Goal: Task Accomplishment & Management: Use online tool/utility

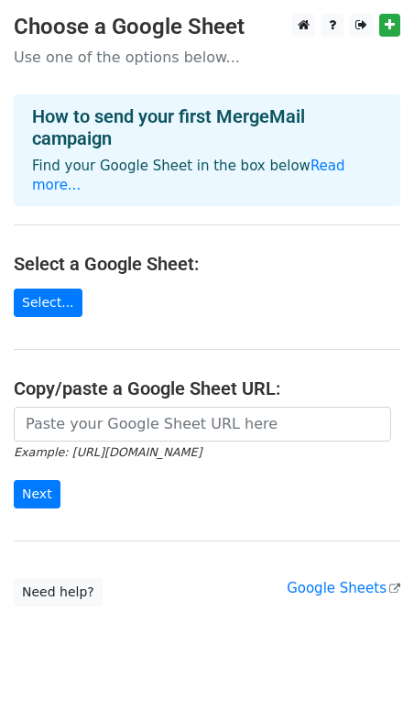
scroll to position [24, 0]
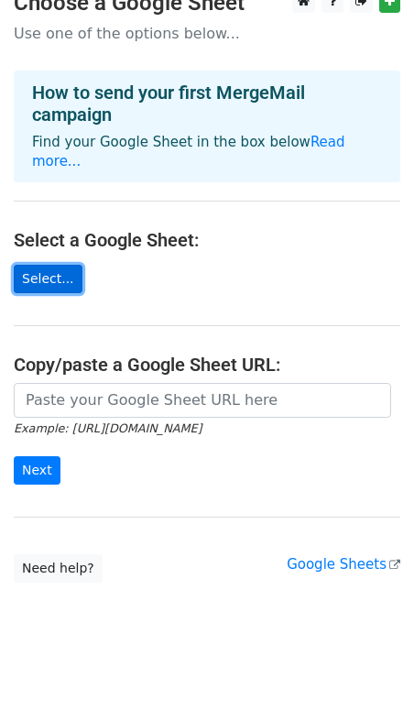
click at [56, 265] on link "Select..." at bounding box center [48, 279] width 69 height 28
click at [34, 466] on div "Example: https://docs.google.com/spreadsheets/d/abc/edit Next" at bounding box center [207, 443] width 414 height 121
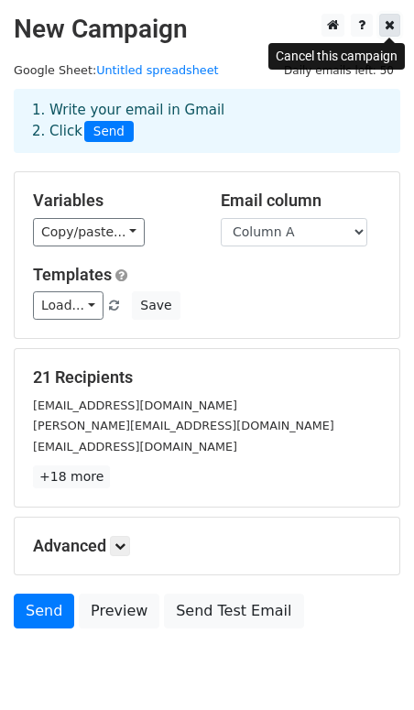
click at [394, 23] on icon at bounding box center [390, 24] width 10 height 13
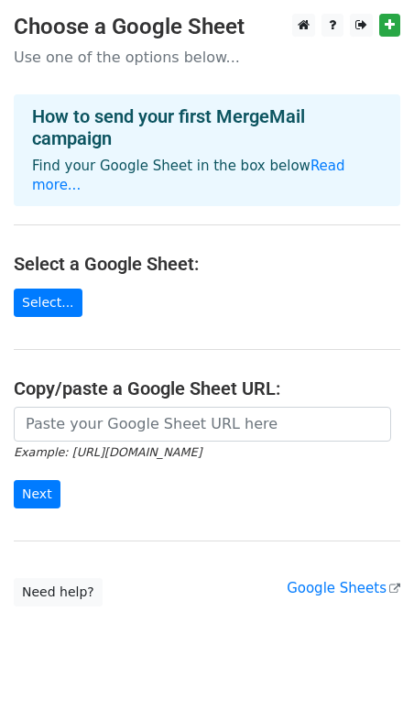
scroll to position [24, 0]
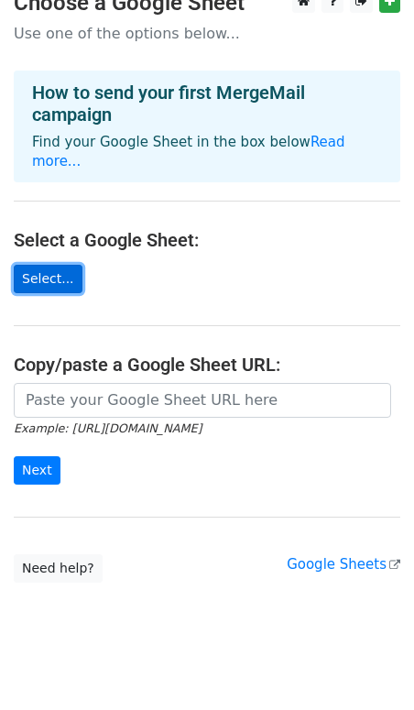
click at [61, 265] on link "Select..." at bounding box center [48, 279] width 69 height 28
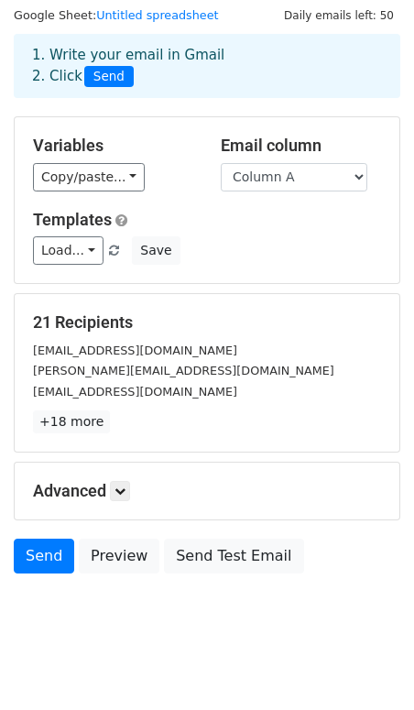
scroll to position [74, 0]
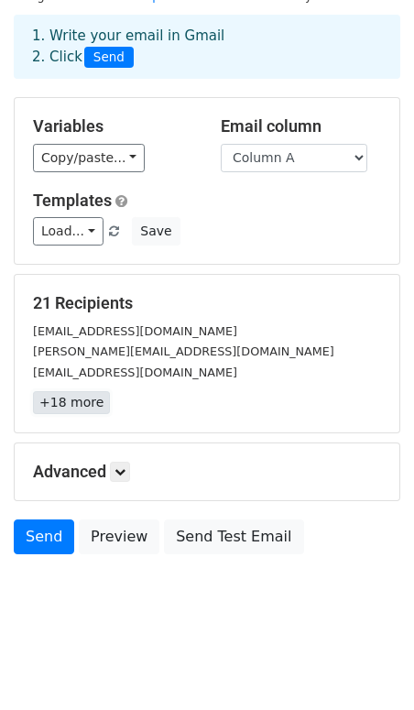
click at [71, 407] on link "+18 more" at bounding box center [71, 402] width 77 height 23
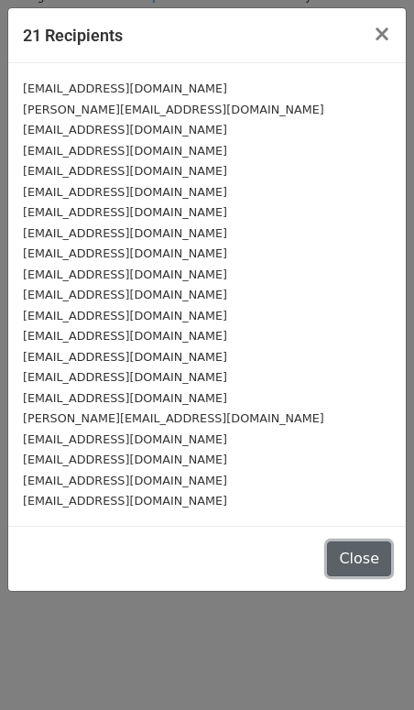
click at [335, 554] on button "Close" at bounding box center [359, 558] width 64 height 35
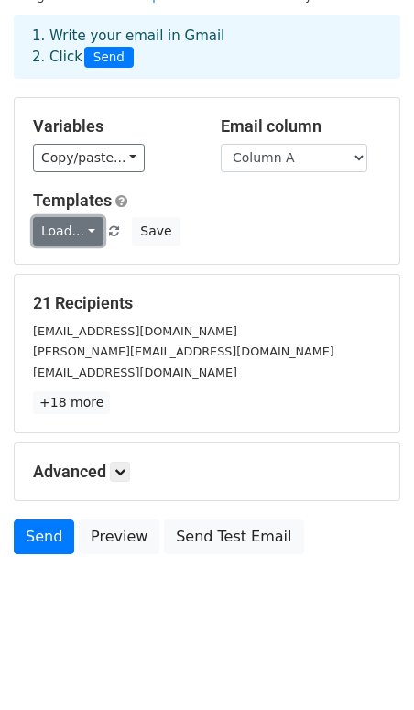
click at [69, 238] on link "Load..." at bounding box center [68, 231] width 71 height 28
click at [211, 204] on h5 "Templates" at bounding box center [207, 201] width 348 height 20
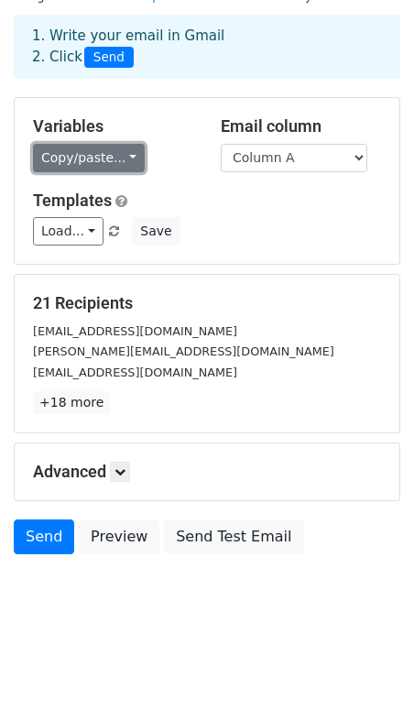
click at [100, 163] on link "Copy/paste..." at bounding box center [89, 158] width 112 height 28
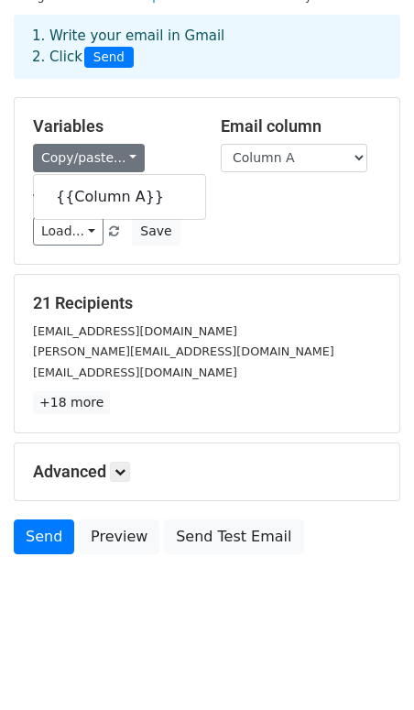
click at [253, 213] on div "Templates Load... No templates saved Save" at bounding box center [207, 219] width 376 height 56
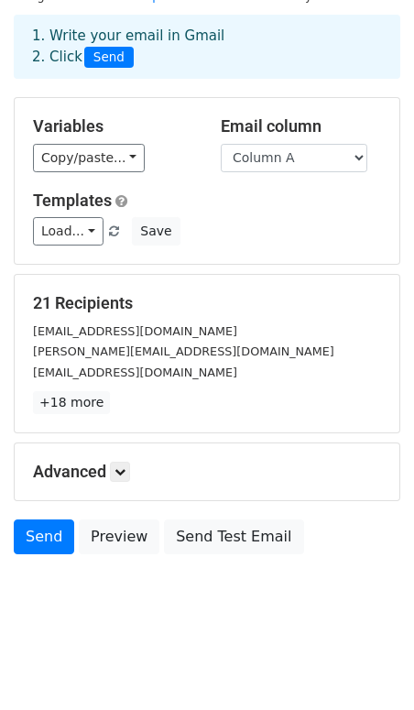
scroll to position [0, 0]
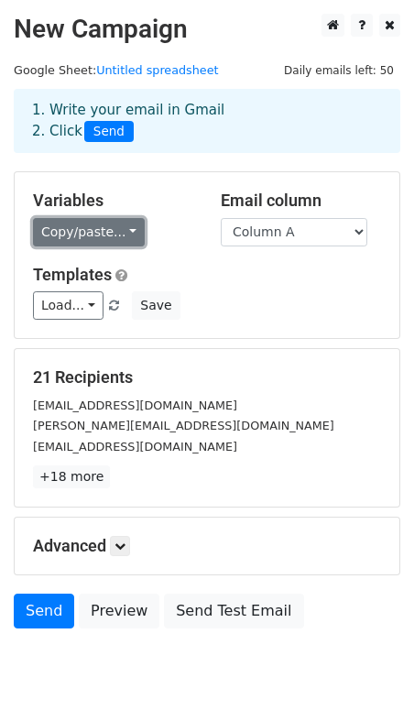
click at [103, 218] on link "Copy/paste..." at bounding box center [89, 232] width 112 height 28
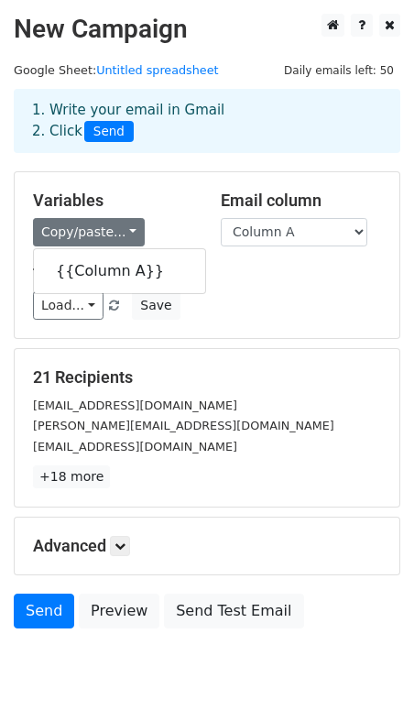
click at [249, 283] on h5 "Templates" at bounding box center [207, 275] width 348 height 20
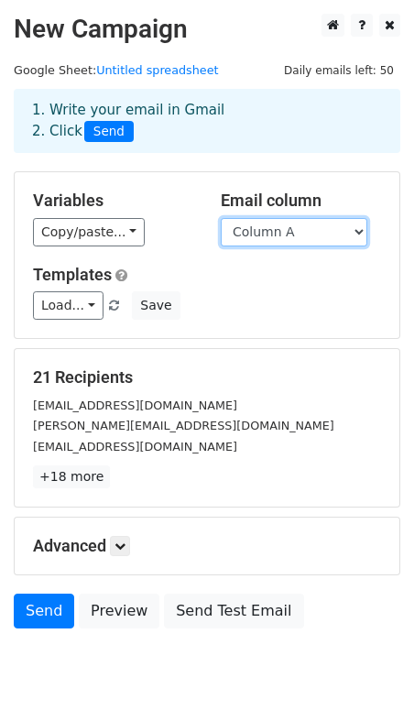
click at [297, 243] on select "Column A" at bounding box center [294, 232] width 147 height 28
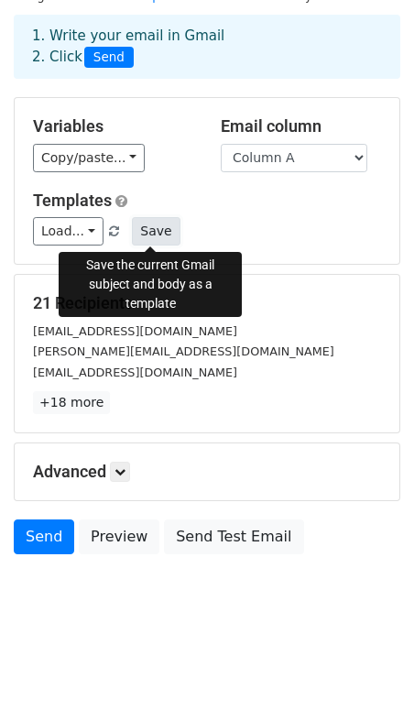
click at [147, 230] on button "Save" at bounding box center [156, 231] width 48 height 28
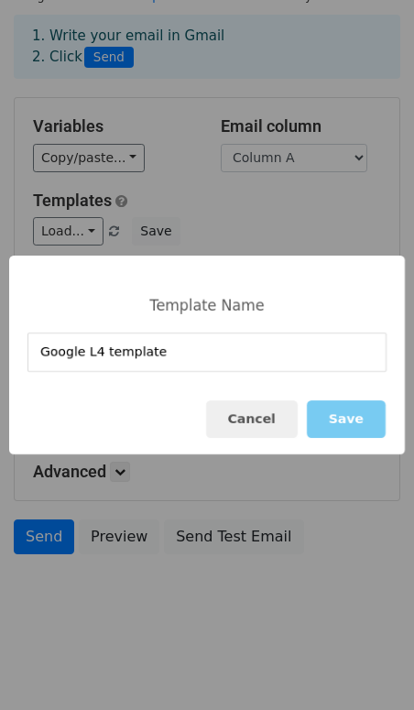
type input "Google L4 template"
click at [362, 425] on button "Save" at bounding box center [346, 419] width 79 height 38
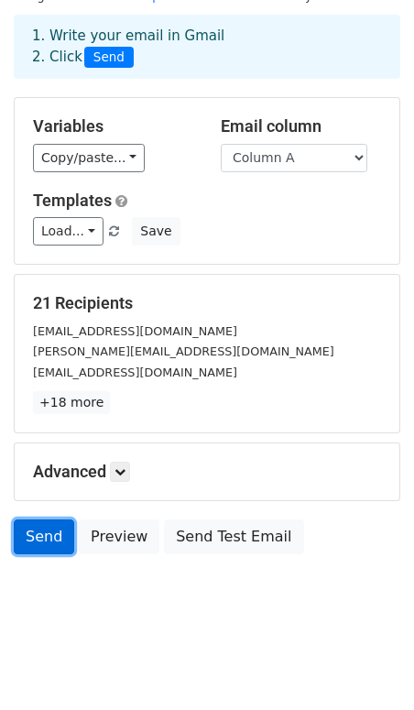
click at [38, 536] on link "Send" at bounding box center [44, 536] width 60 height 35
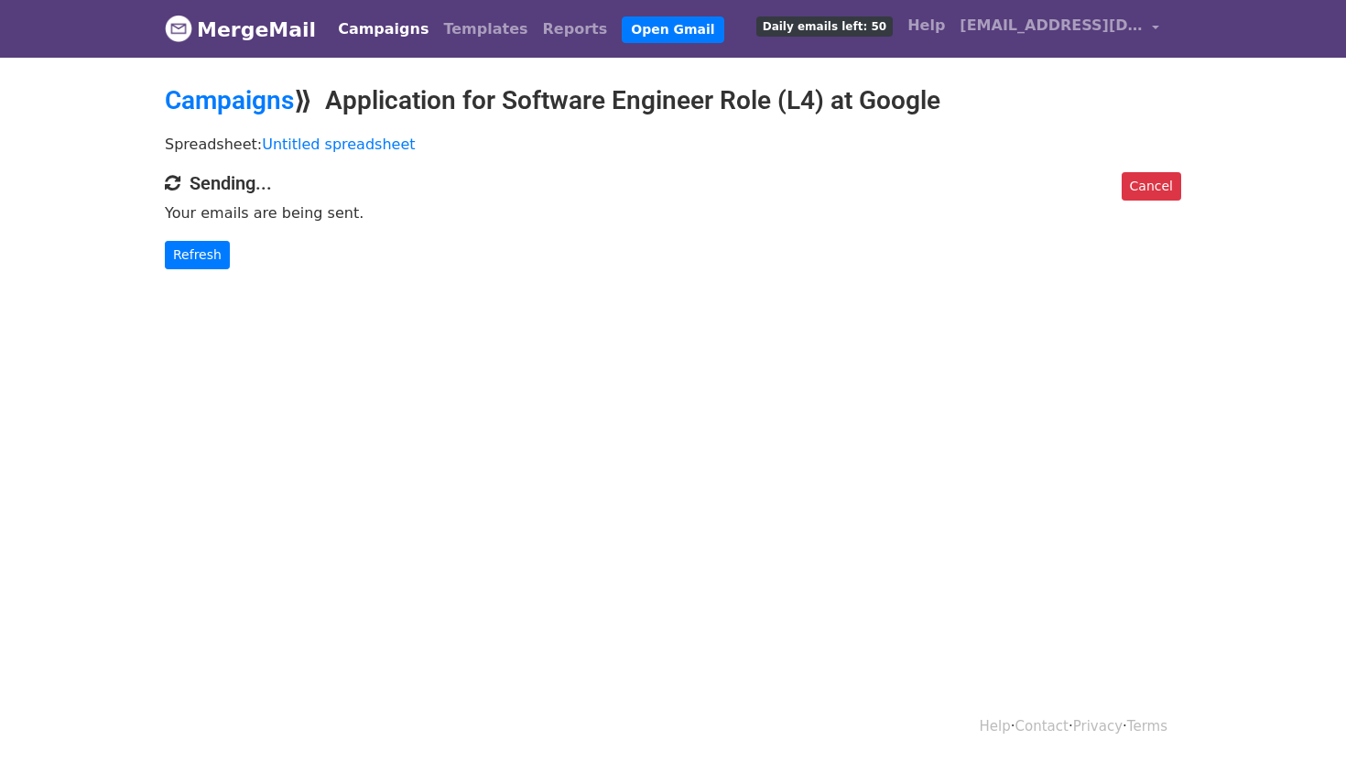
click at [967, 132] on div "Spreadsheet: Untitled spreadsheet" at bounding box center [673, 148] width 1044 height 47
click at [1161, 184] on link "Cancel" at bounding box center [1152, 186] width 60 height 28
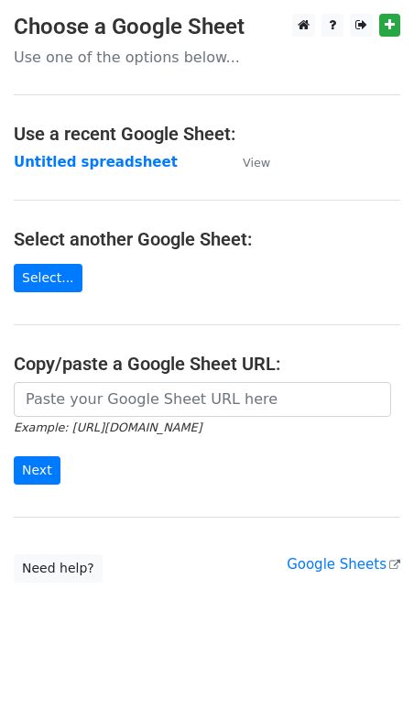
scroll to position [19, 0]
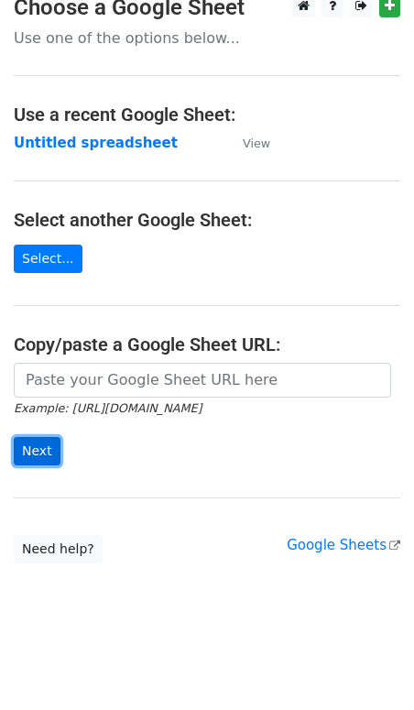
click at [22, 451] on input "Next" at bounding box center [37, 451] width 47 height 28
click at [263, 226] on h4 "Select another Google Sheet:" at bounding box center [207, 220] width 387 height 22
